Goal: Information Seeking & Learning: Learn about a topic

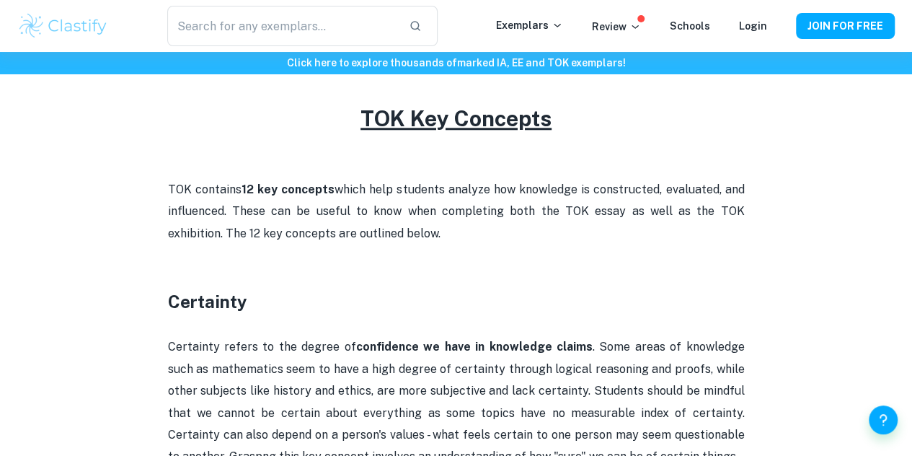
scroll to position [635, 0]
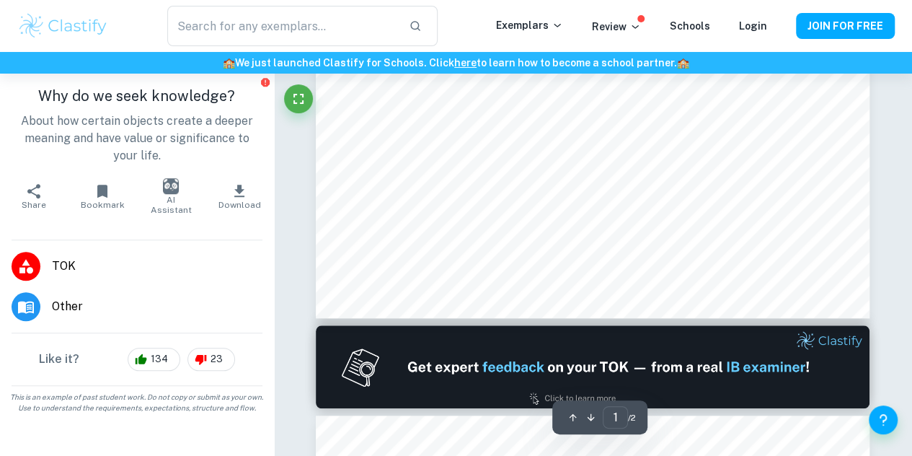
type input "2"
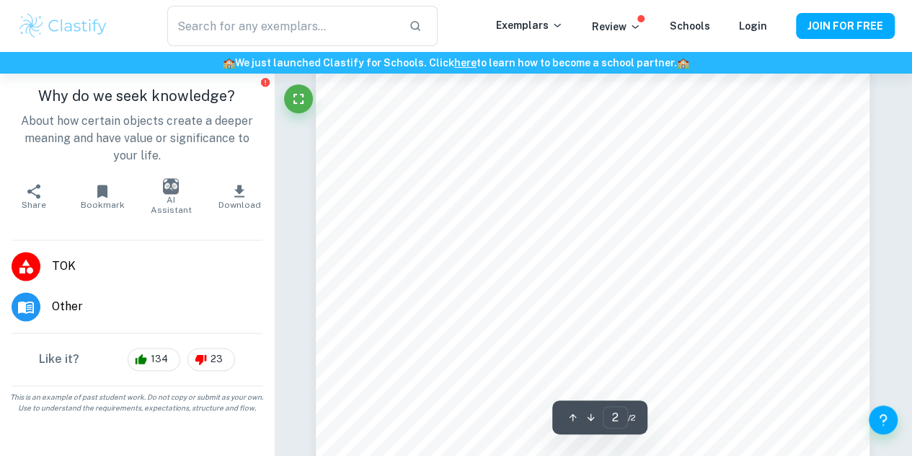
scroll to position [952, 0]
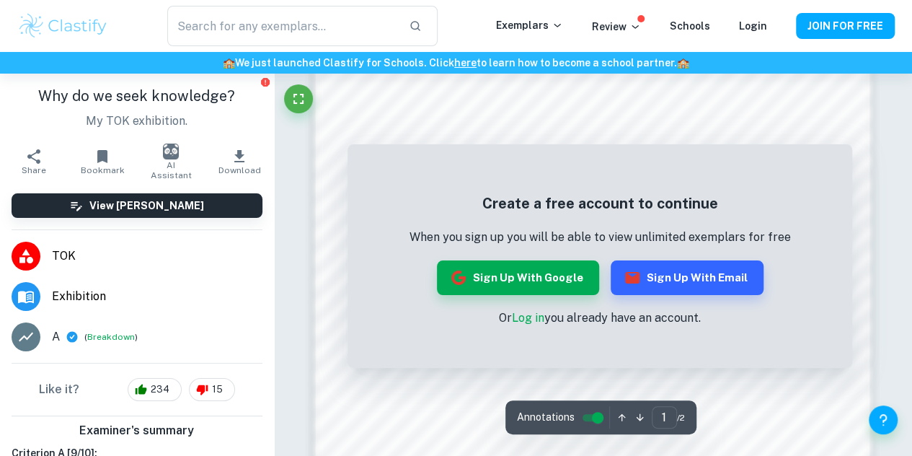
scroll to position [810, 0]
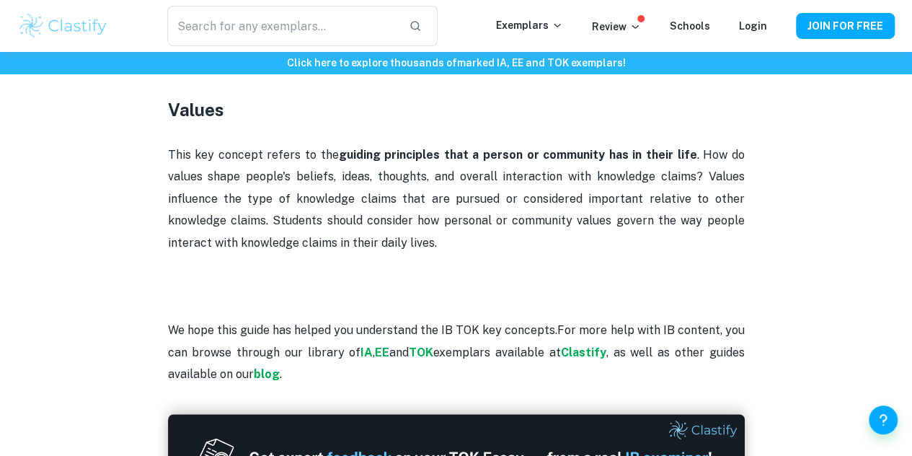
scroll to position [2998, 0]
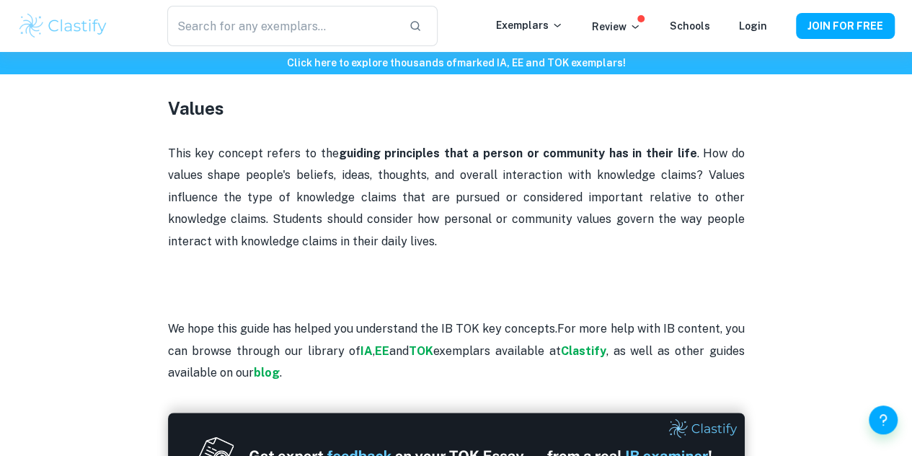
click at [336, 180] on p "This key concept refers to the guiding principles that a person or community ha…" at bounding box center [456, 198] width 577 height 110
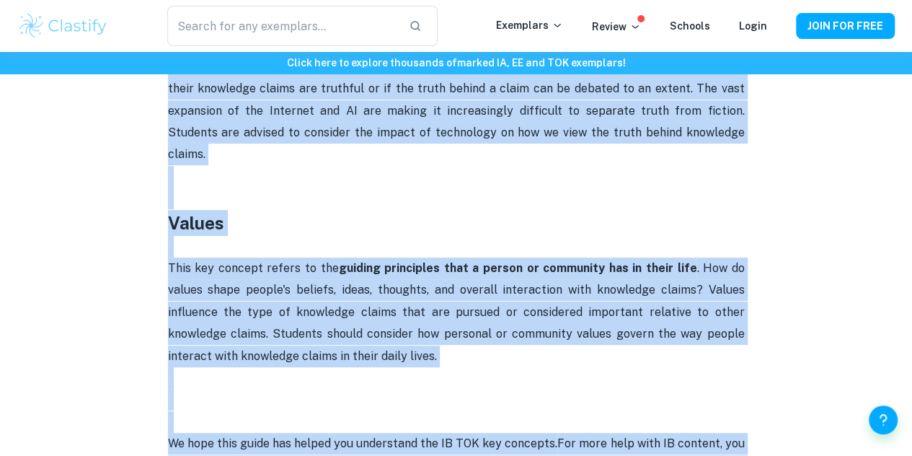
scroll to position [2946, 0]
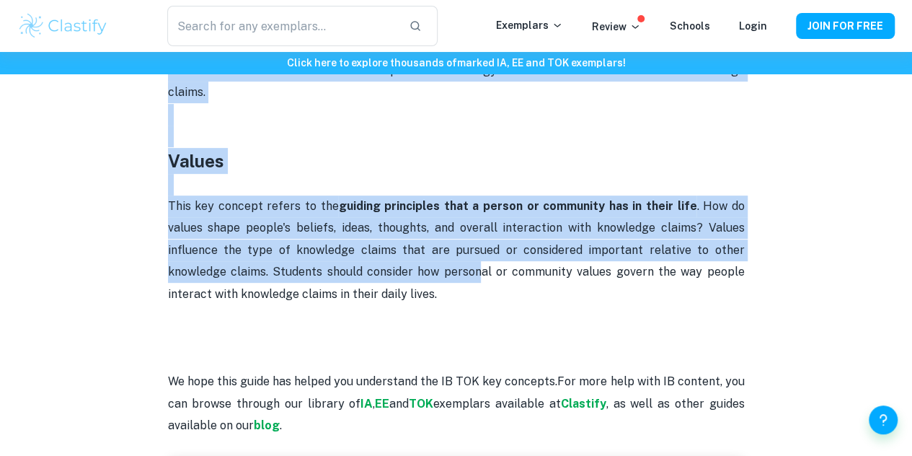
drag, startPoint x: 141, startPoint y: 250, endPoint x: 482, endPoint y: 244, distance: 340.5
click at [482, 244] on p "This key concept refers to the guiding principles that a person or community ha…" at bounding box center [456, 250] width 577 height 110
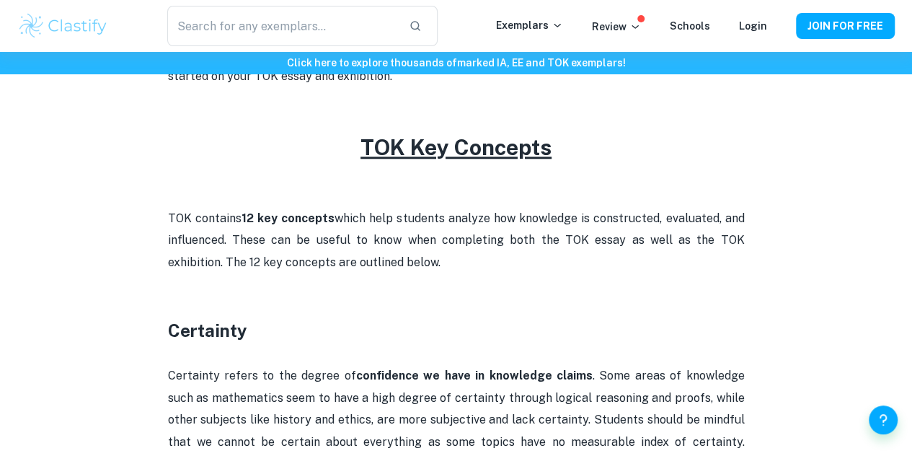
scroll to position [601, 0]
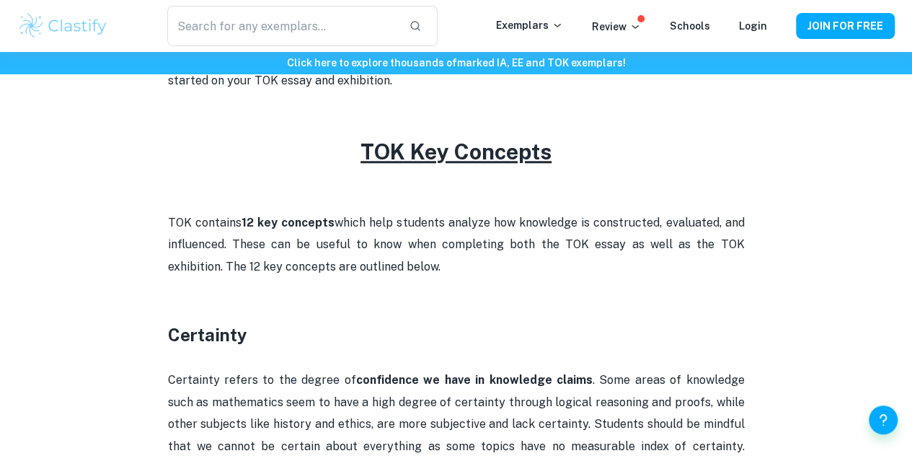
drag, startPoint x: 444, startPoint y: 260, endPoint x: 172, endPoint y: 340, distance: 284.4
copy div "Certainty Certainty refers to the degree of confidence we have in knowledge cla…"
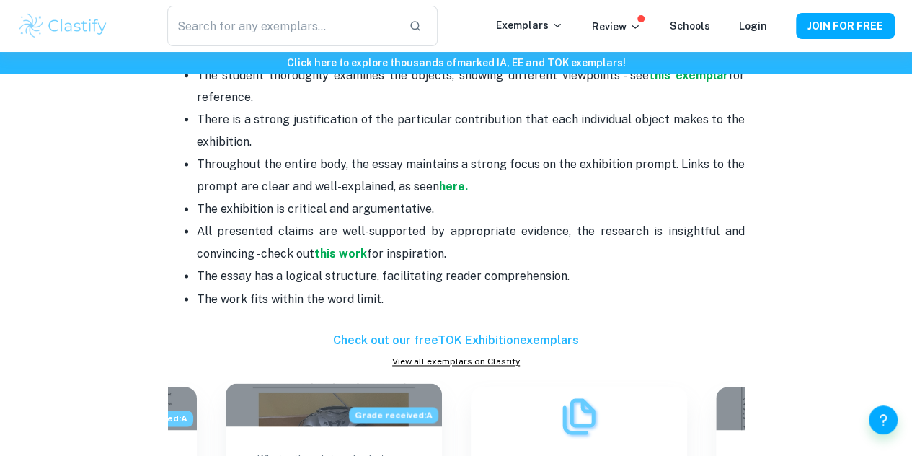
scroll to position [857, 0]
